Goal: Check status: Check status

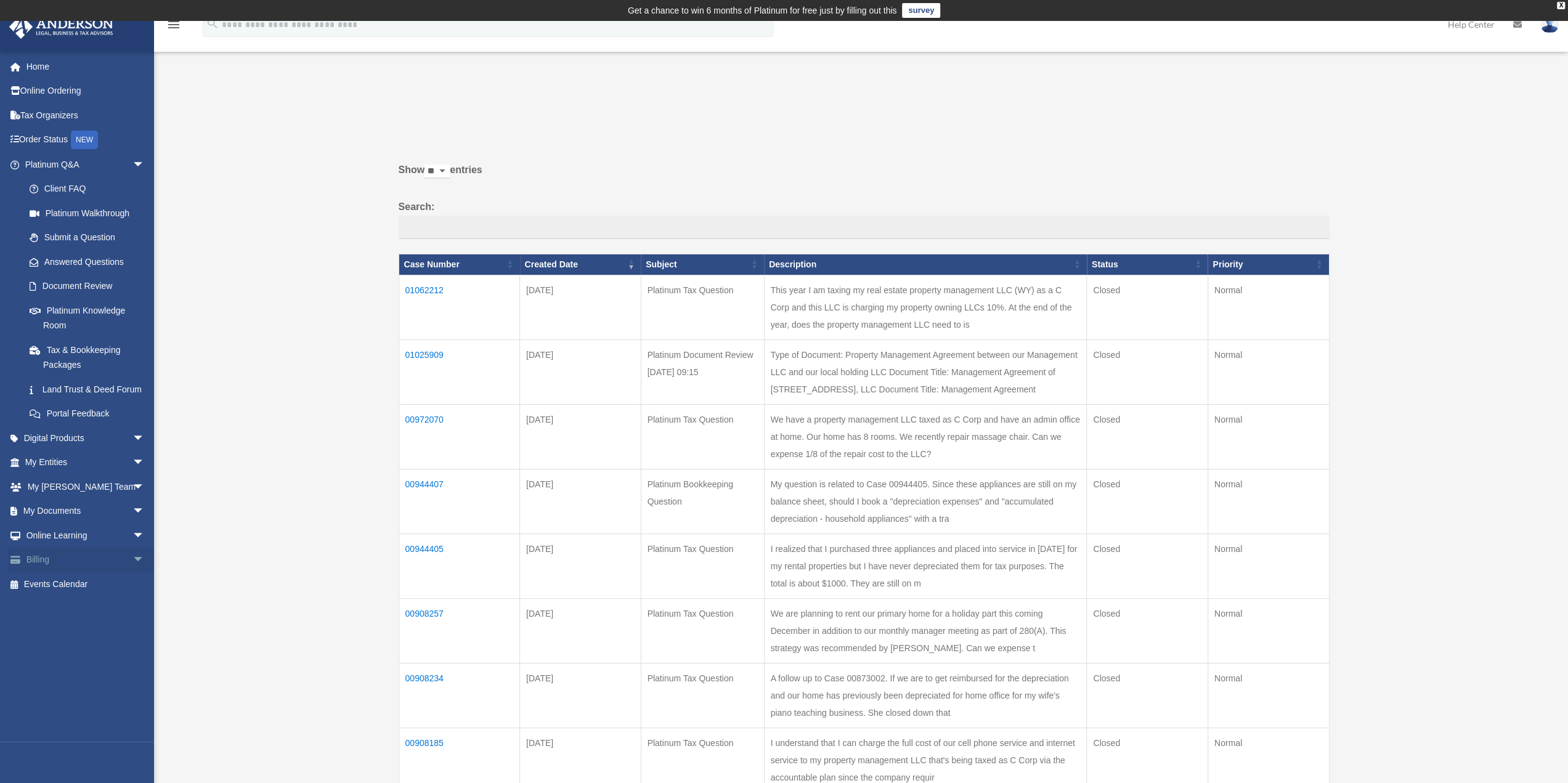
click at [107, 566] on link "Billing arrow_drop_down" at bounding box center [86, 560] width 155 height 25
click at [132, 571] on span "arrow_drop_down" at bounding box center [144, 561] width 25 height 25
click at [78, 622] on link "Past Invoices" at bounding box center [90, 609] width 146 height 25
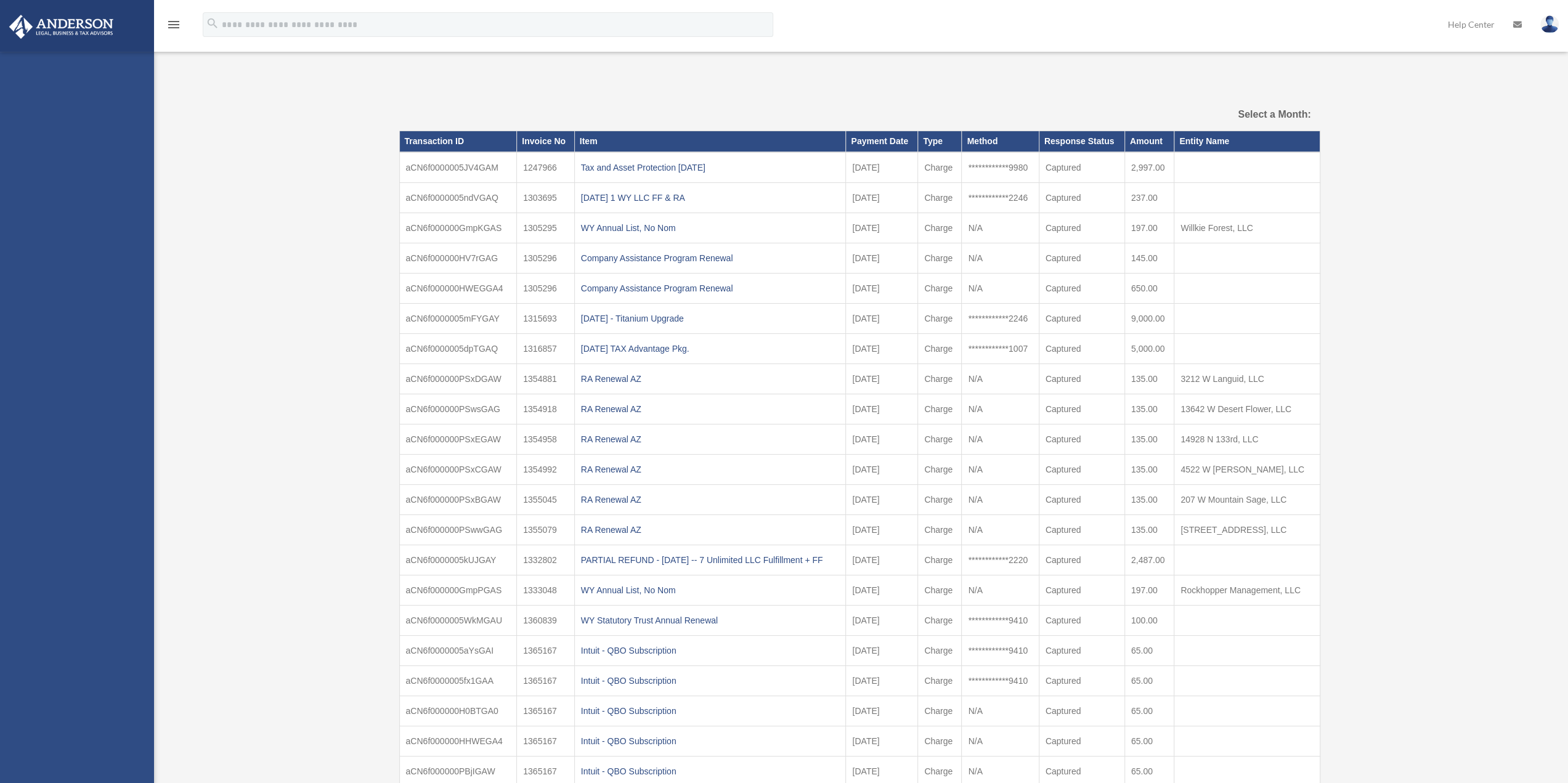
select select
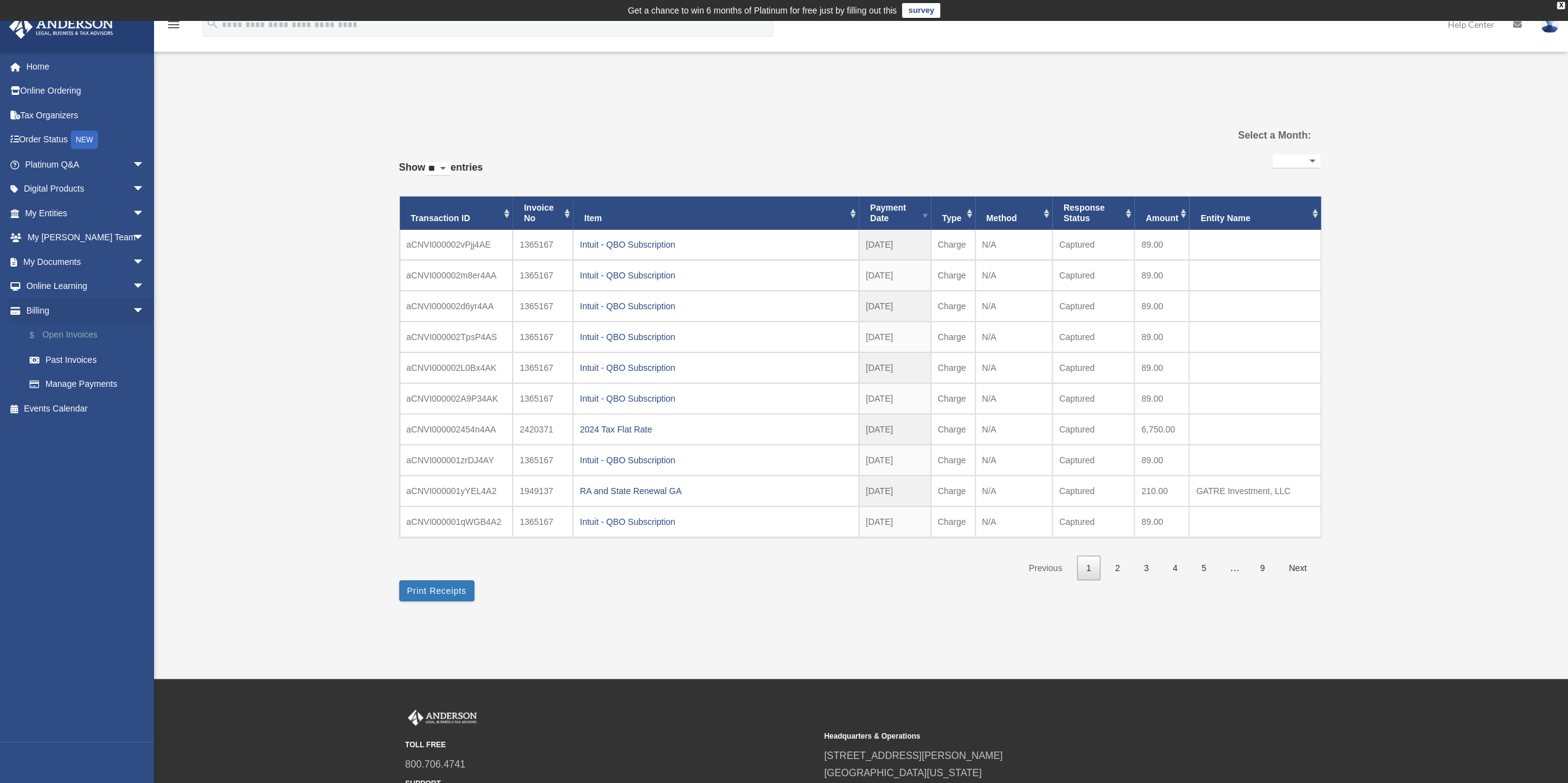
click at [67, 338] on link "$ Open Invoices" at bounding box center [90, 336] width 146 height 25
